Goal: Task Accomplishment & Management: Use online tool/utility

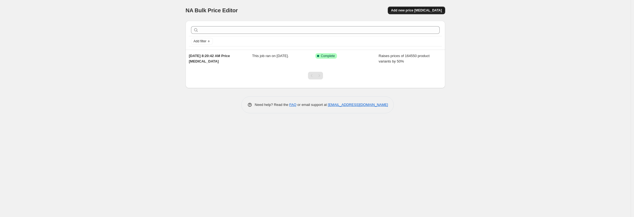
click at [417, 10] on span "Add new price [MEDICAL_DATA]" at bounding box center [416, 10] width 51 height 4
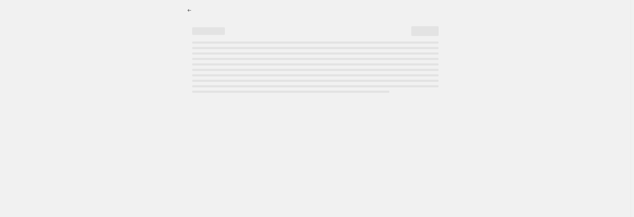
select select "percentage"
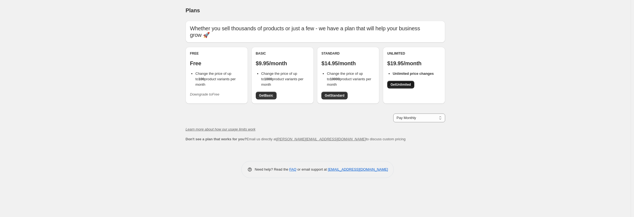
drag, startPoint x: 402, startPoint y: 76, endPoint x: 405, endPoint y: 78, distance: 3.4
click at [402, 82] on span "Get Unlimited" at bounding box center [400, 84] width 20 height 4
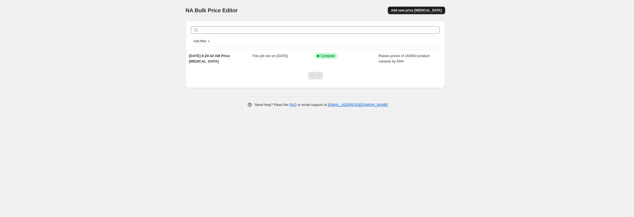
click at [408, 11] on span "Add new price [MEDICAL_DATA]" at bounding box center [416, 10] width 51 height 4
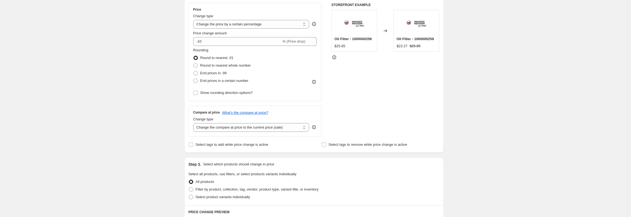
scroll to position [100, 0]
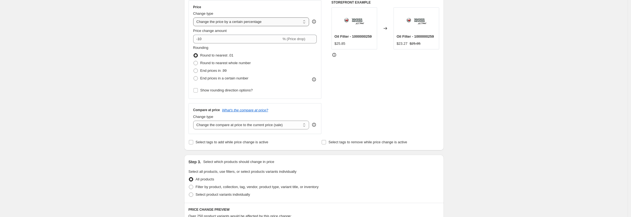
click at [226, 22] on select "Change the price to a certain amount Change the price by a certain amount Chang…" at bounding box center [251, 21] width 116 height 9
select select "by"
type input "-10.00"
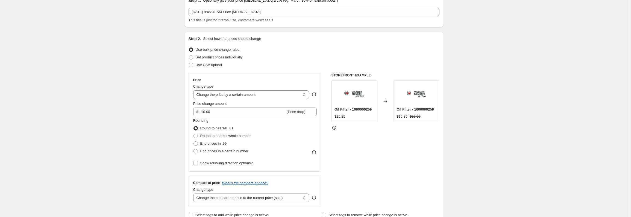
scroll to position [0, 0]
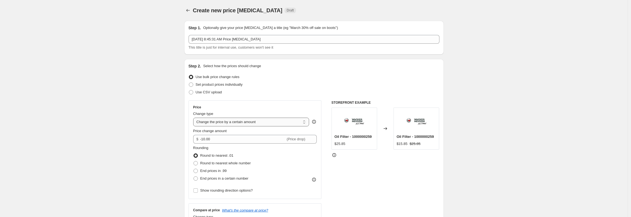
click at [225, 122] on select "Change the price to a certain amount Change the price by a certain amount Chang…" at bounding box center [251, 122] width 116 height 9
select select "percentage"
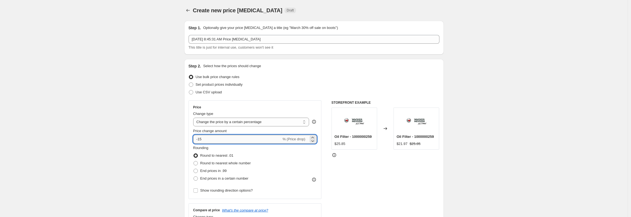
click at [242, 140] on input "-15" at bounding box center [237, 139] width 88 height 9
type input "10"
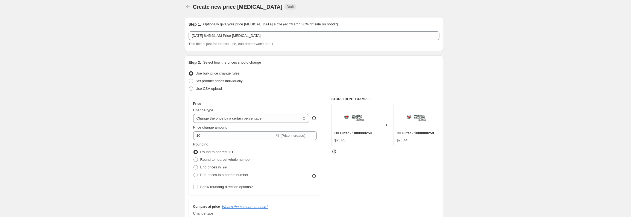
scroll to position [329, 0]
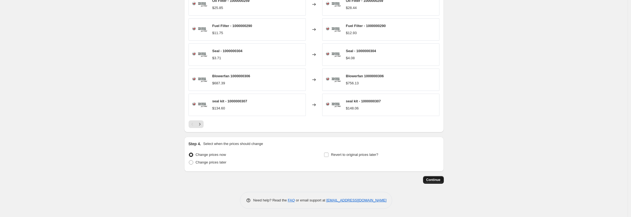
click at [440, 179] on span "Continue" at bounding box center [433, 180] width 14 height 4
